Goal: Task Accomplishment & Management: Manage account settings

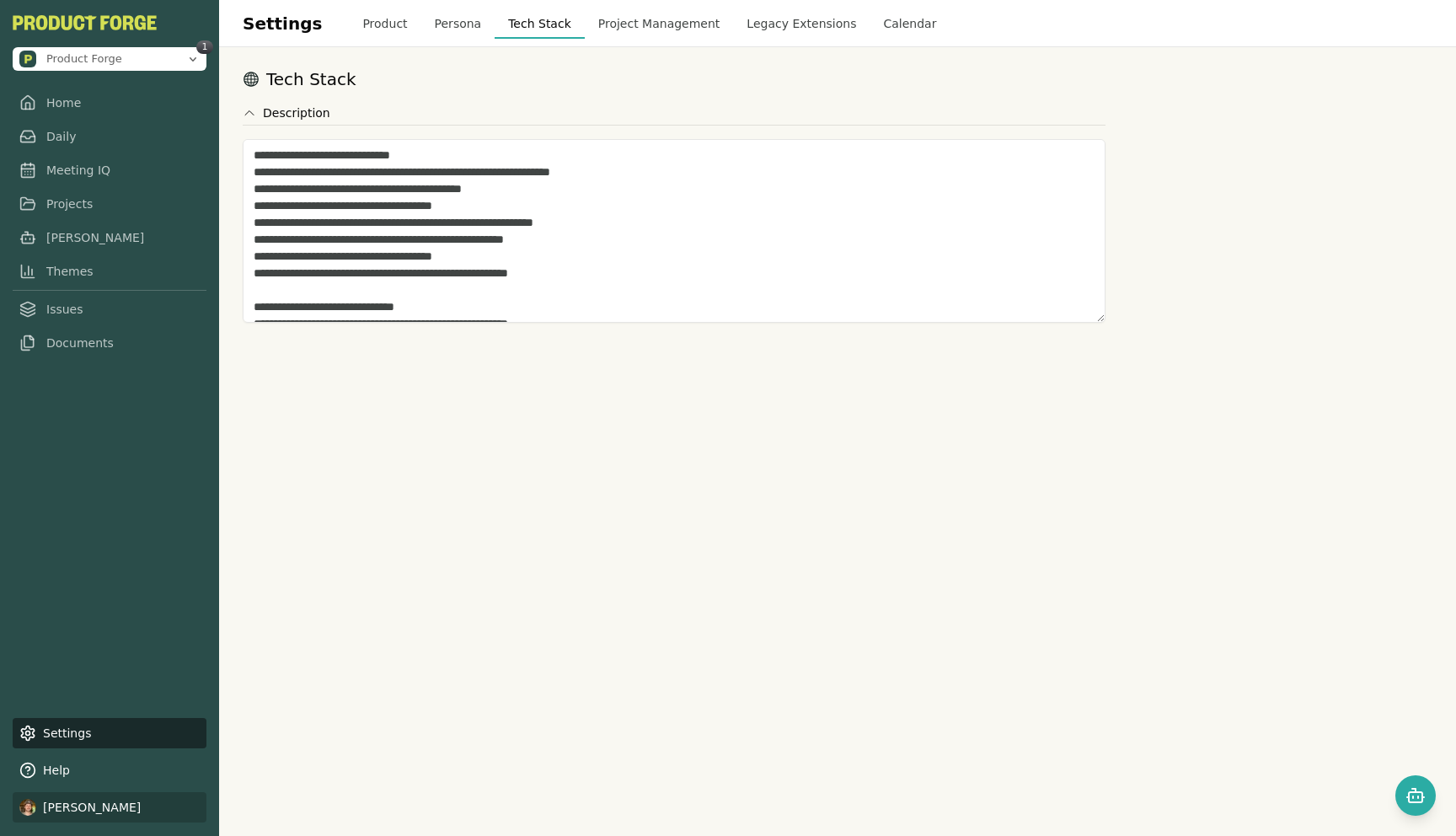
click at [96, 803] on html "Product Forge 1 Home Daily Meeting IQ Projects [PERSON_NAME] Themes Issues Docu…" at bounding box center [728, 418] width 1456 height 836
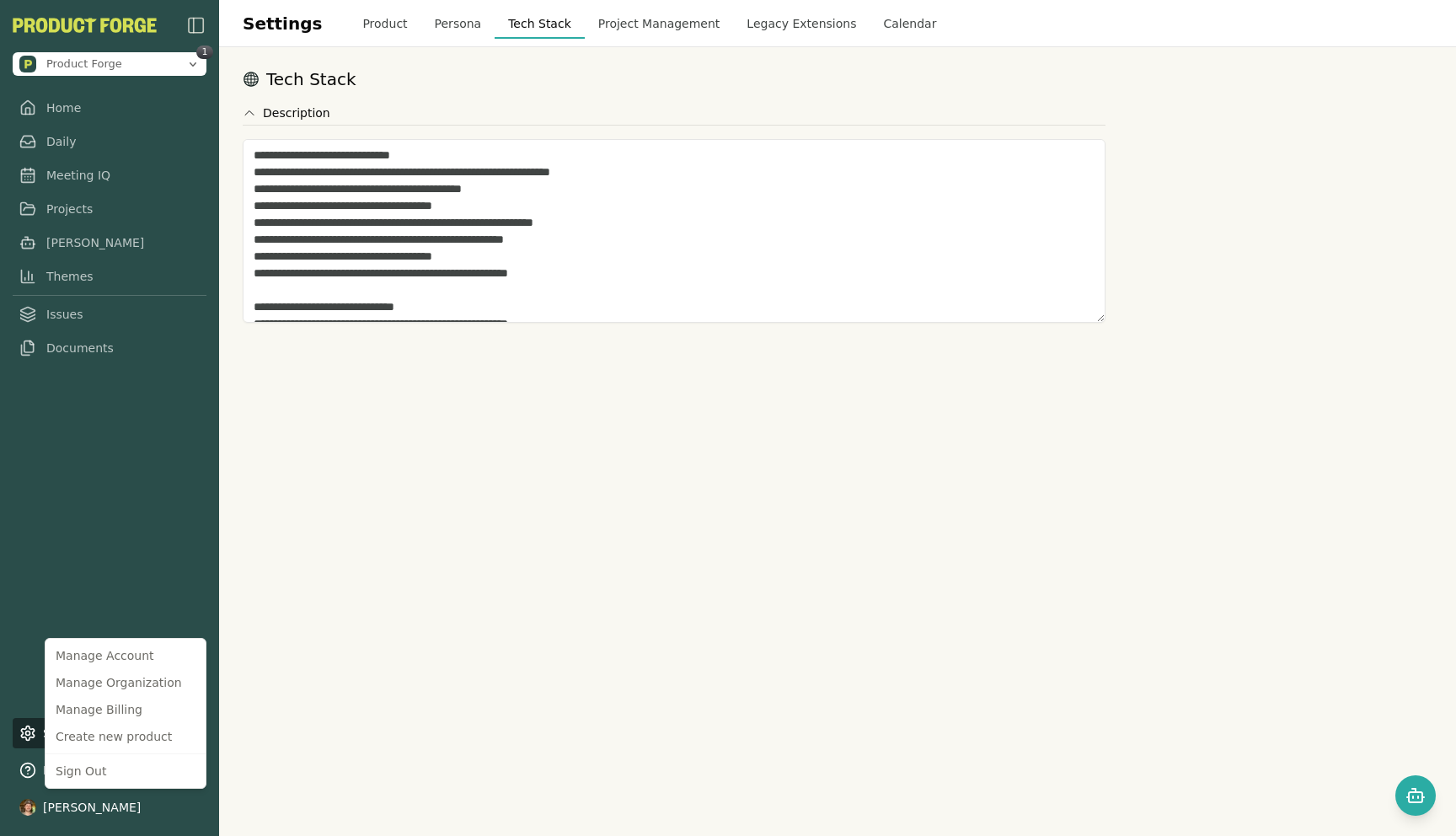
click at [13, 692] on html "Product Forge 1 Home Daily Meeting IQ Projects [PERSON_NAME] Themes Issues Docu…" at bounding box center [728, 418] width 1456 height 836
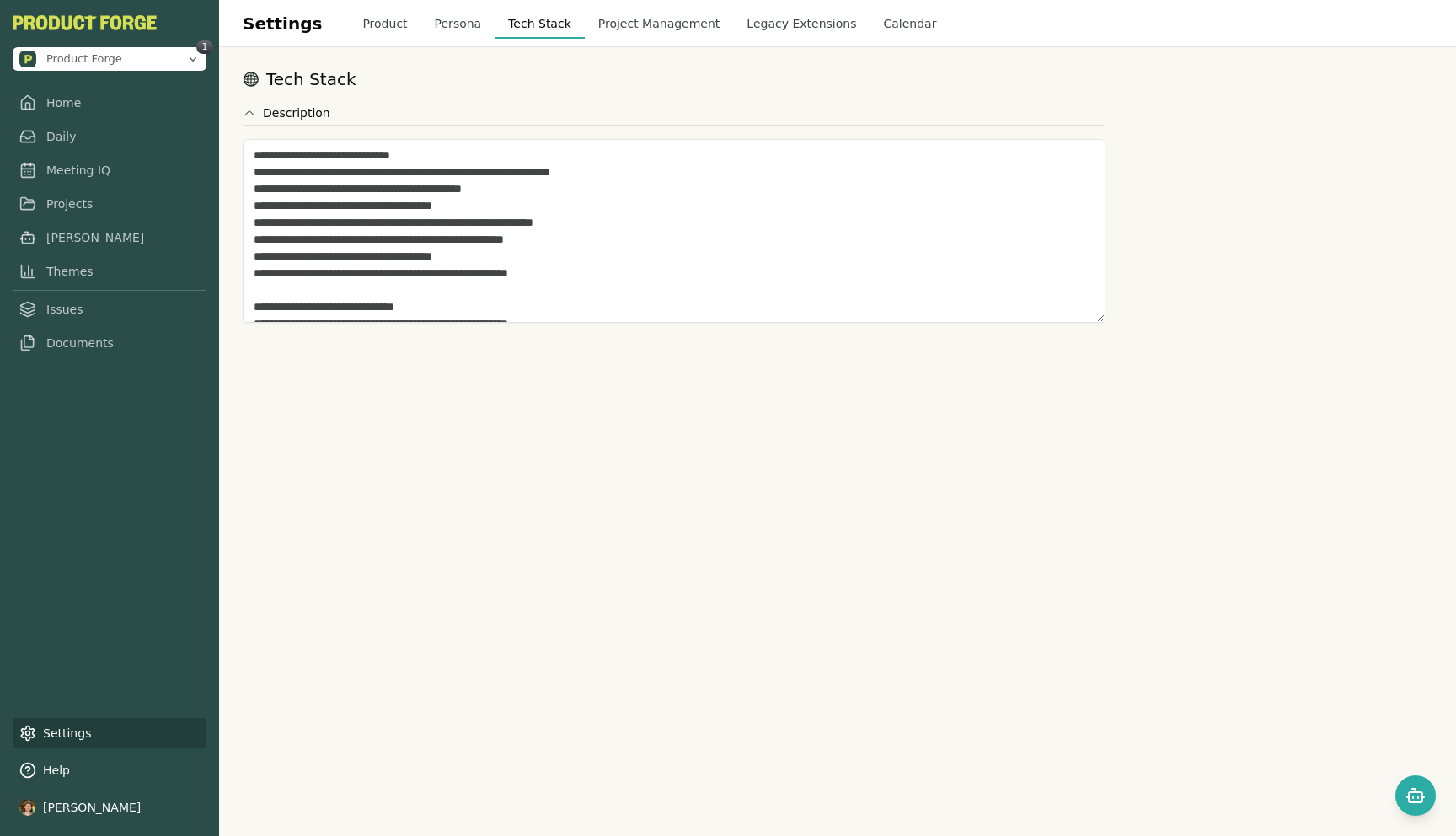
click at [39, 726] on link "Settings" at bounding box center [110, 733] width 194 height 30
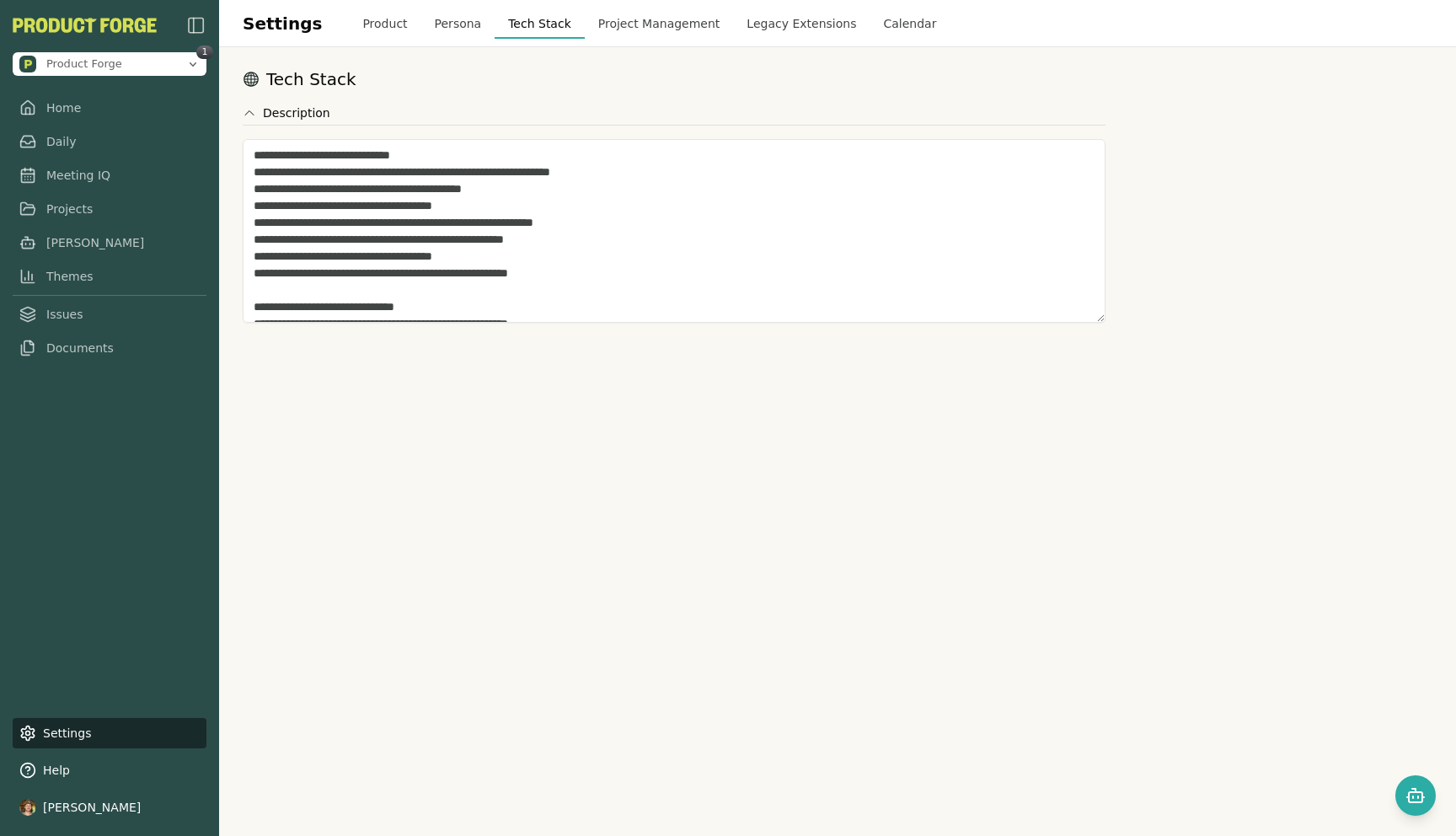
click at [758, 31] on button "Legacy Extensions" at bounding box center [801, 23] width 136 height 30
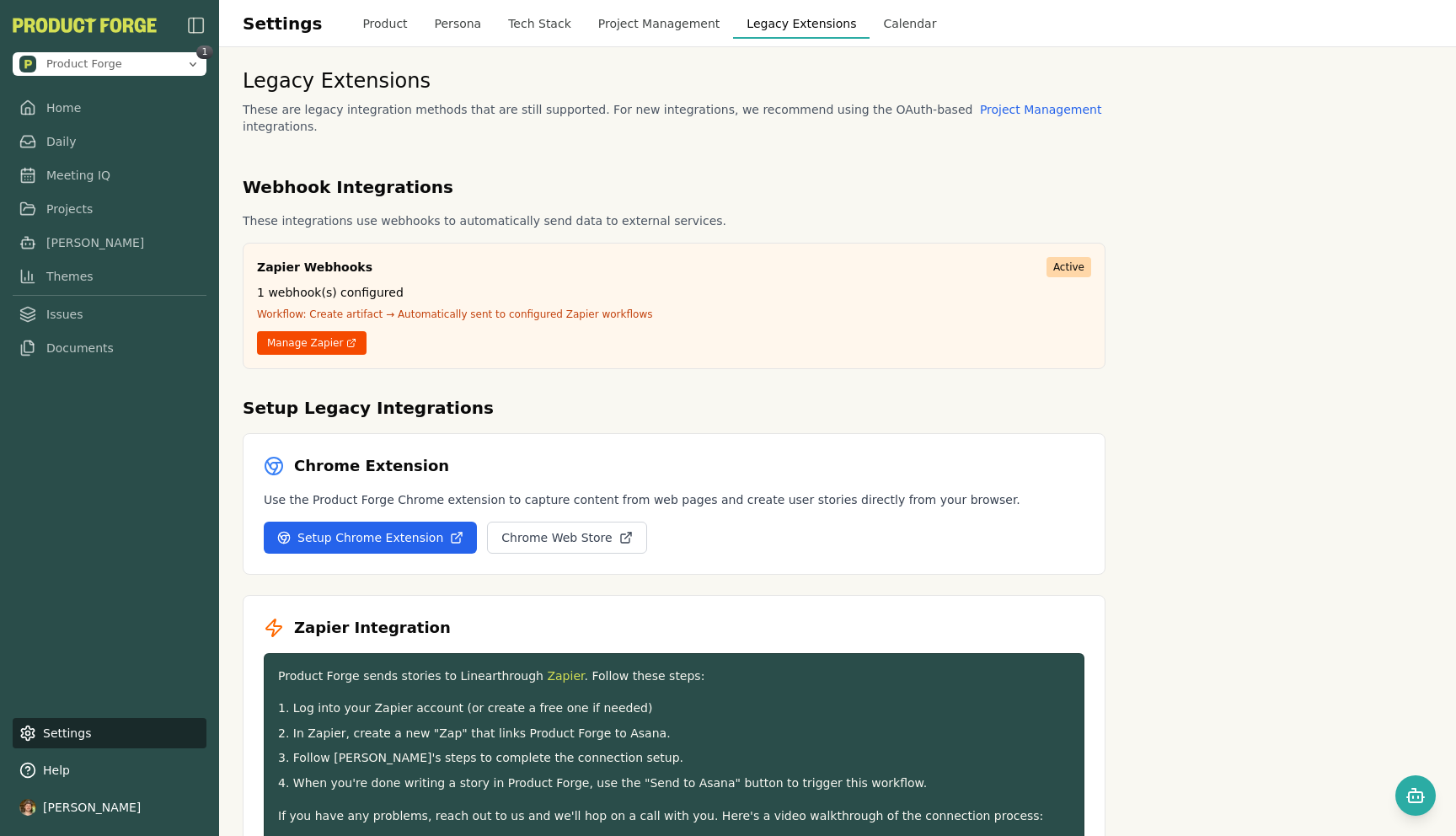
click at [875, 21] on button "Calendar" at bounding box center [909, 23] width 80 height 30
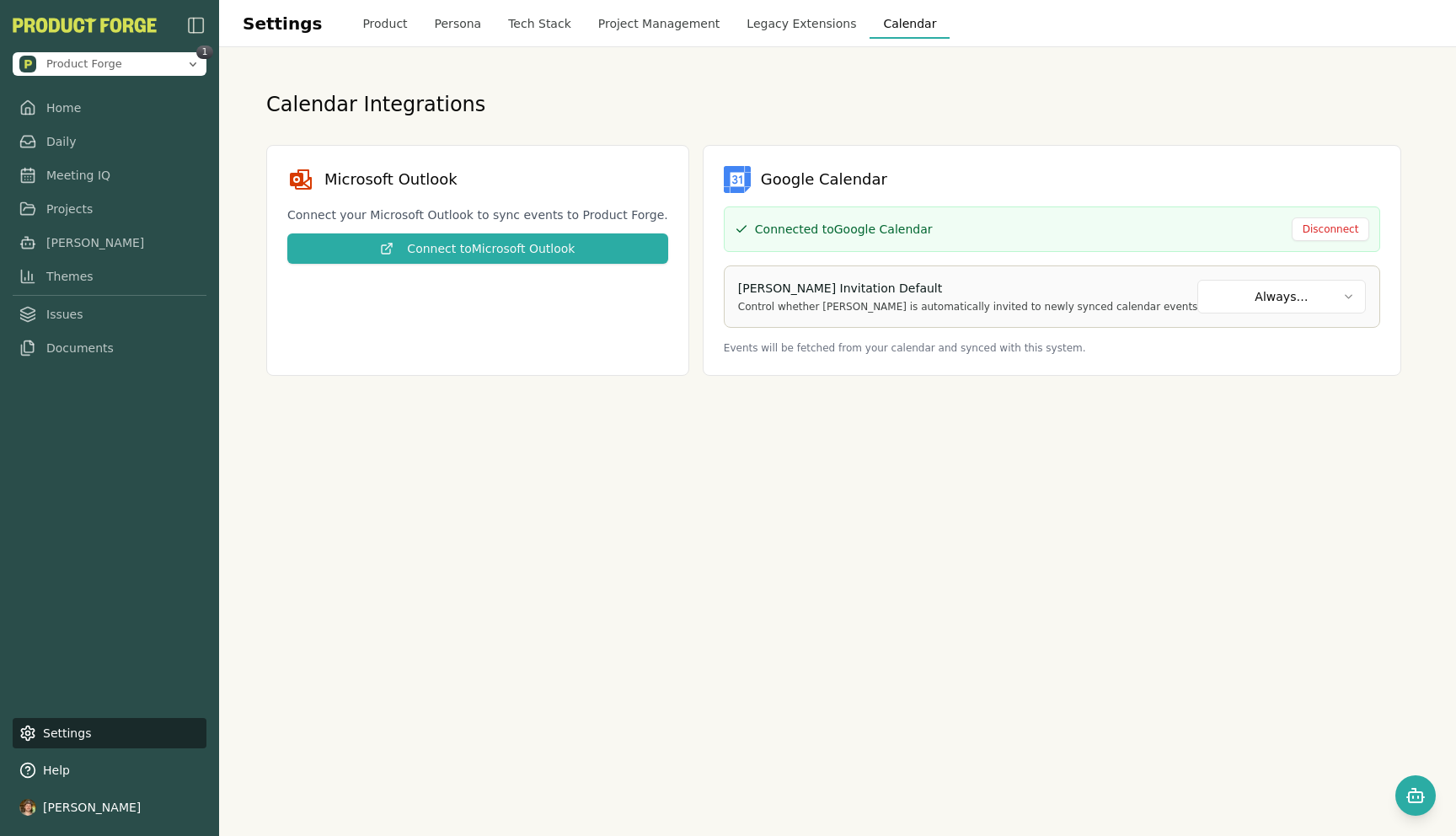
click at [663, 27] on button "Project Management" at bounding box center [659, 23] width 149 height 30
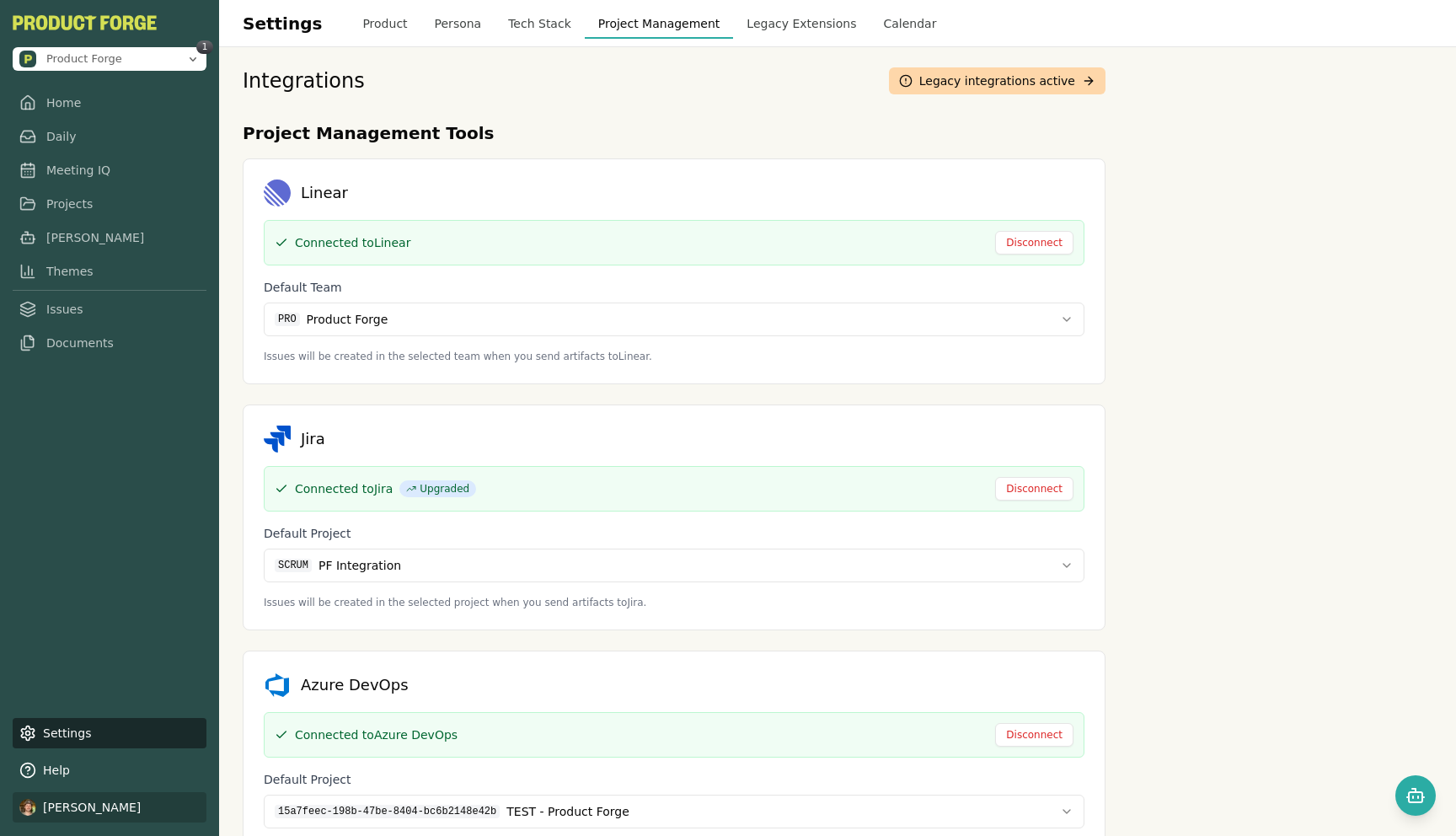
click at [103, 800] on html "Product Forge 1 Home Daily Meeting IQ Projects [PERSON_NAME] Themes Issues Docu…" at bounding box center [728, 418] width 1456 height 836
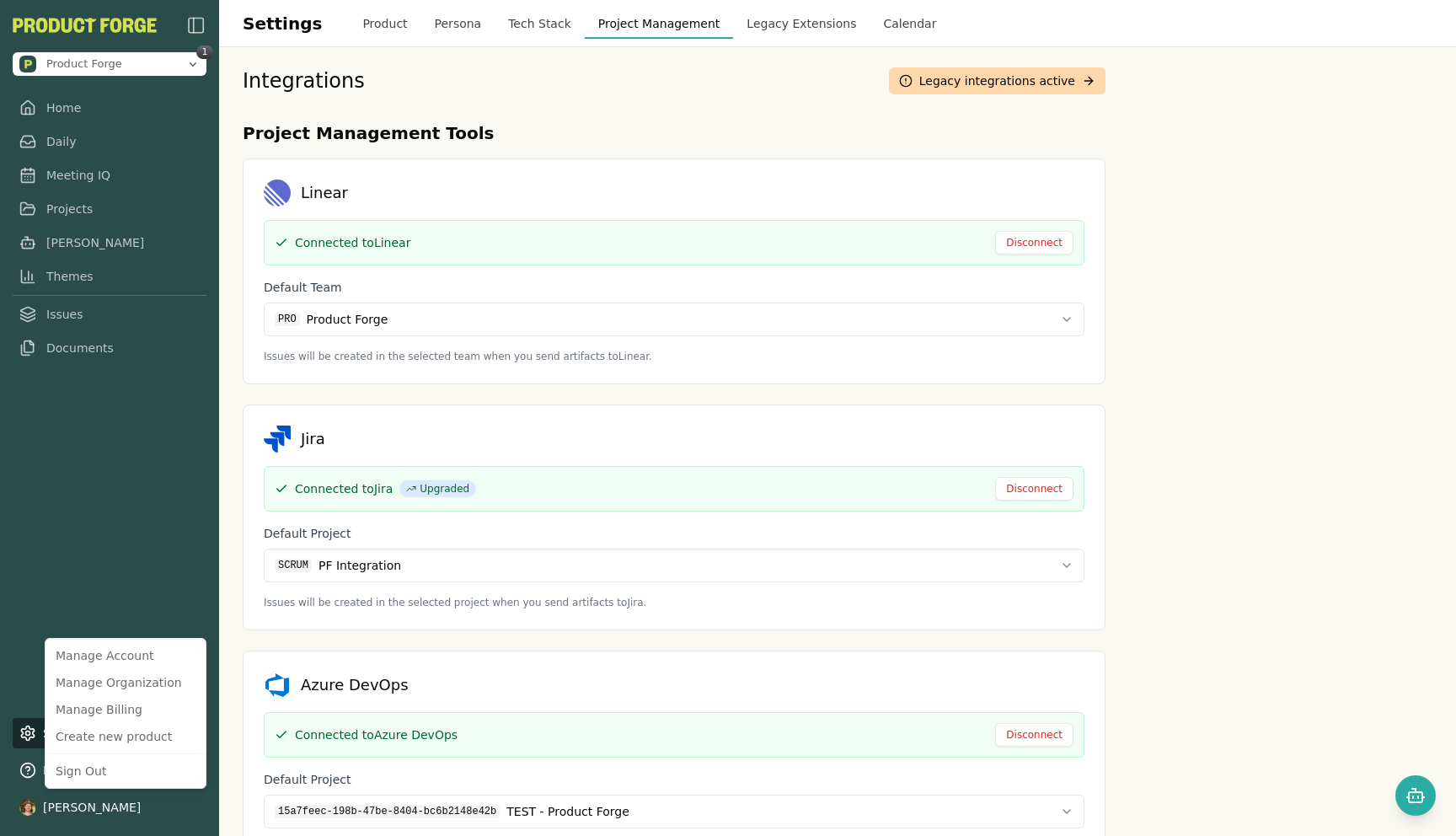
click at [60, 612] on html "Product Forge 1 Home Daily Meeting IQ Projects [PERSON_NAME] Themes Issues Docu…" at bounding box center [728, 418] width 1456 height 836
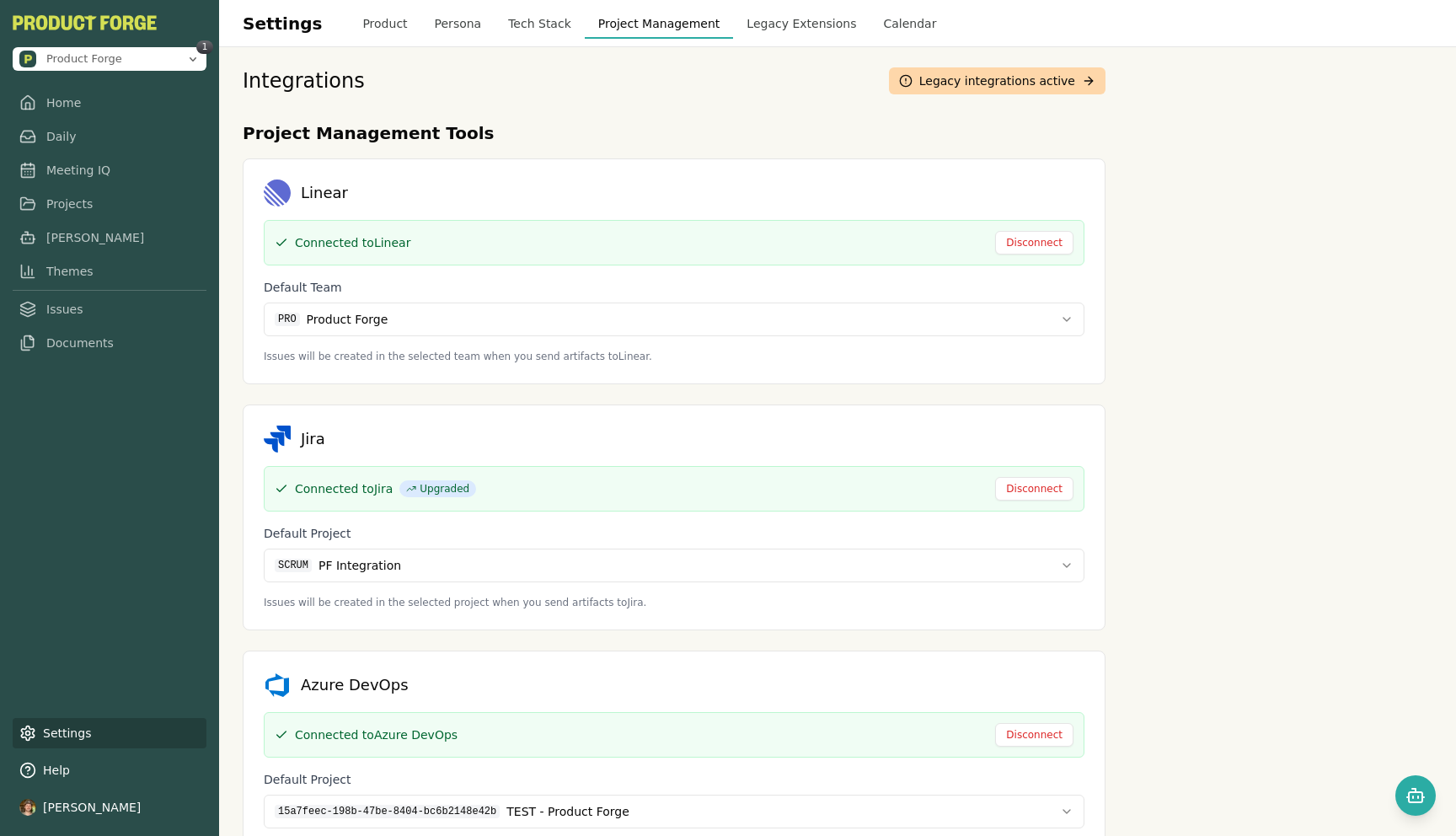
click at [61, 737] on link "Settings" at bounding box center [110, 733] width 194 height 30
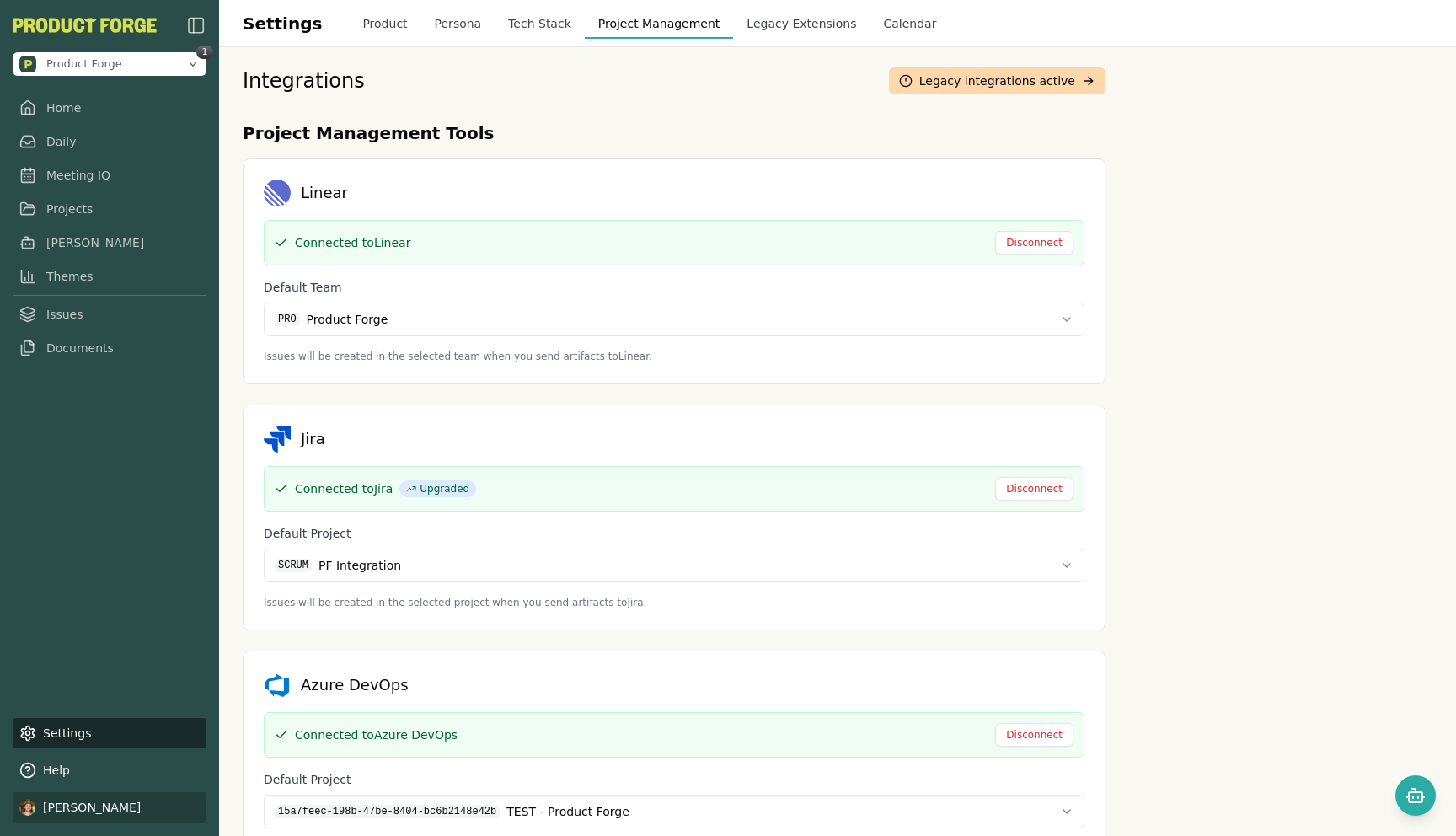
click at [137, 804] on html "Product Forge 1 Home Daily Meeting IQ Projects [PERSON_NAME] Themes Issues Docu…" at bounding box center [728, 418] width 1456 height 836
